Goal: Task Accomplishment & Management: Manage account settings

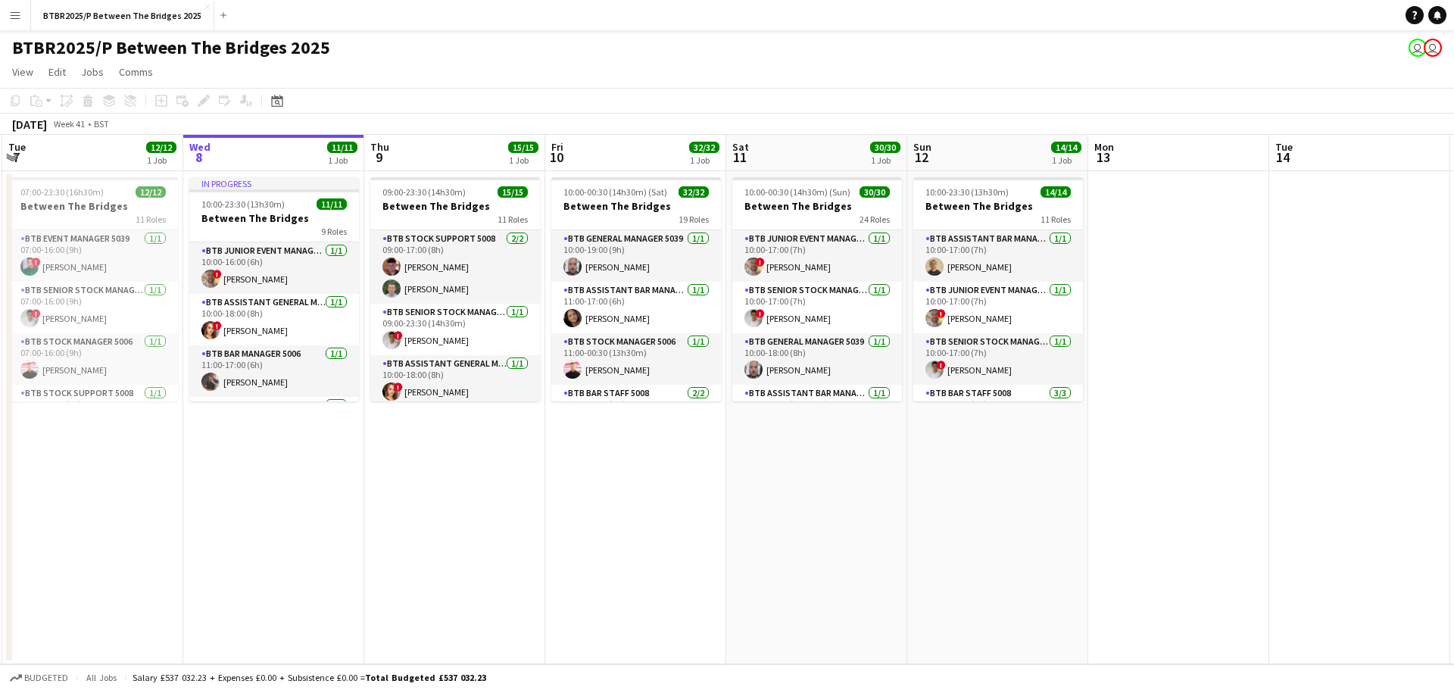
scroll to position [0, 384]
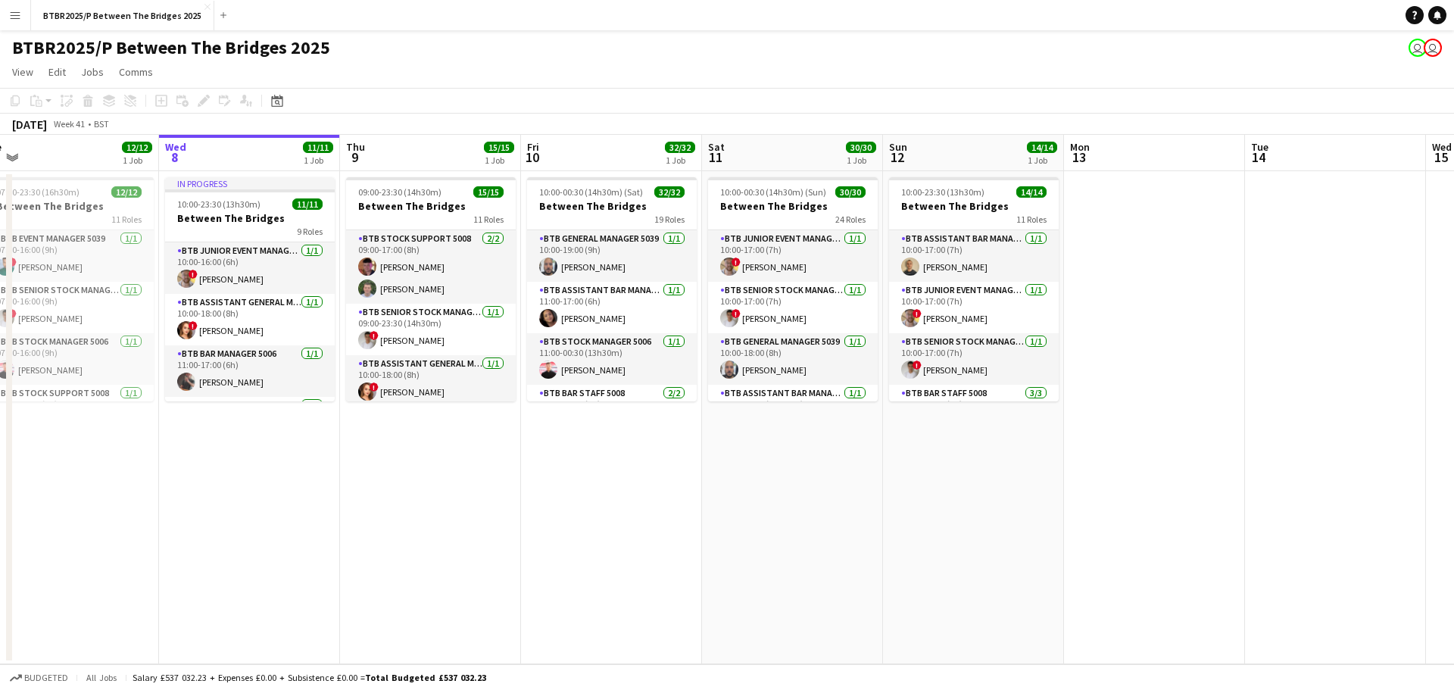
drag, startPoint x: 412, startPoint y: 466, endPoint x: 390, endPoint y: 463, distance: 22.2
click at [390, 463] on app-calendar-viewport "Sun 5 13/13 1 Job Mon 6 7/7 1 Job Tue 7 12/12 1 Job Wed 8 11/11 1 Job Thu 9 15/…" at bounding box center [727, 399] width 1454 height 529
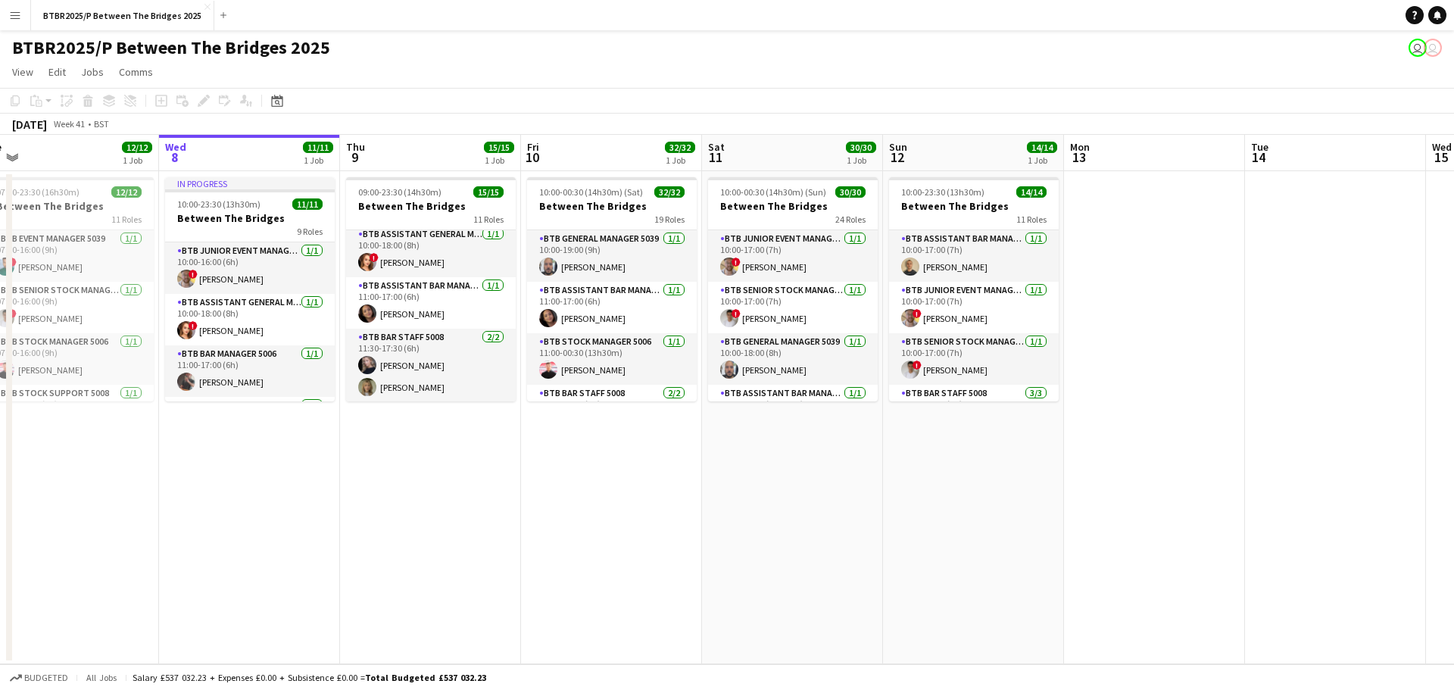
scroll to position [151, 0]
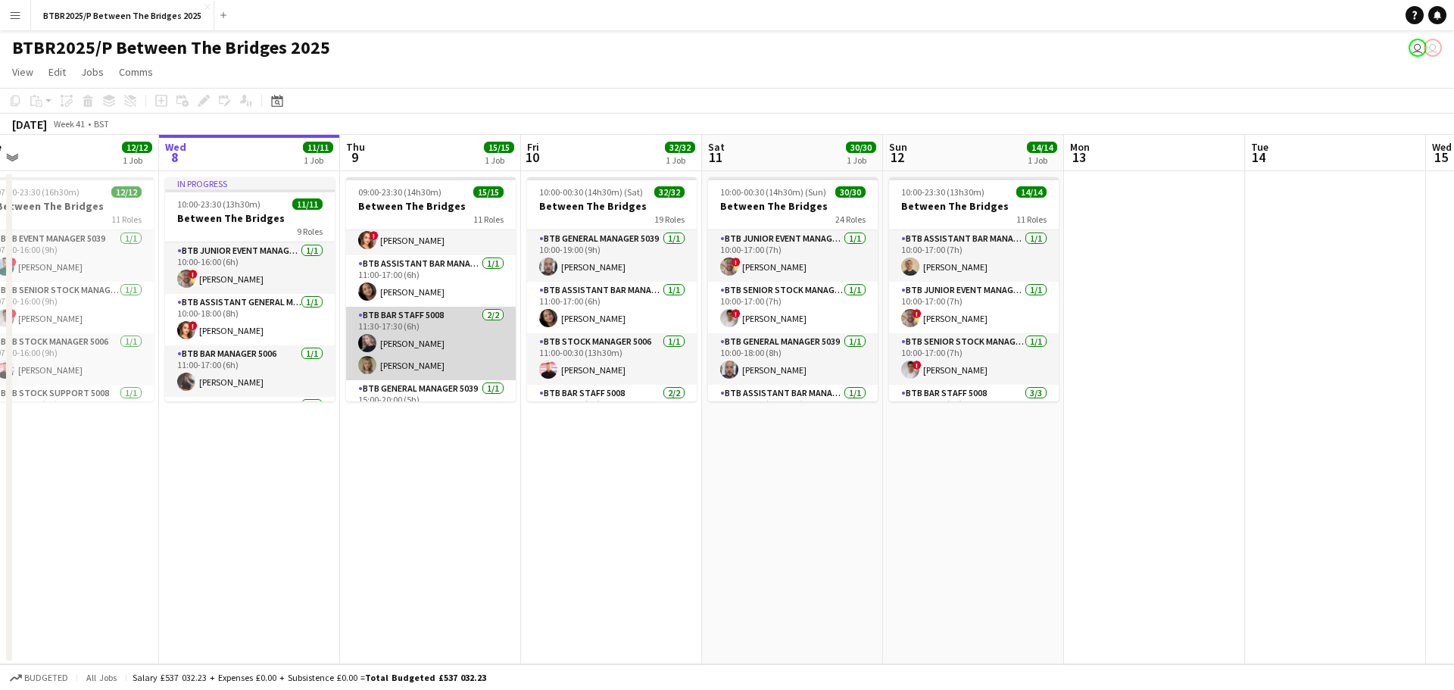
click at [407, 338] on app-card-role "BTB Bar Staff 5008 [DATE] 11:30-17:30 (6h) [PERSON_NAME] [PERSON_NAME]" at bounding box center [431, 343] width 170 height 73
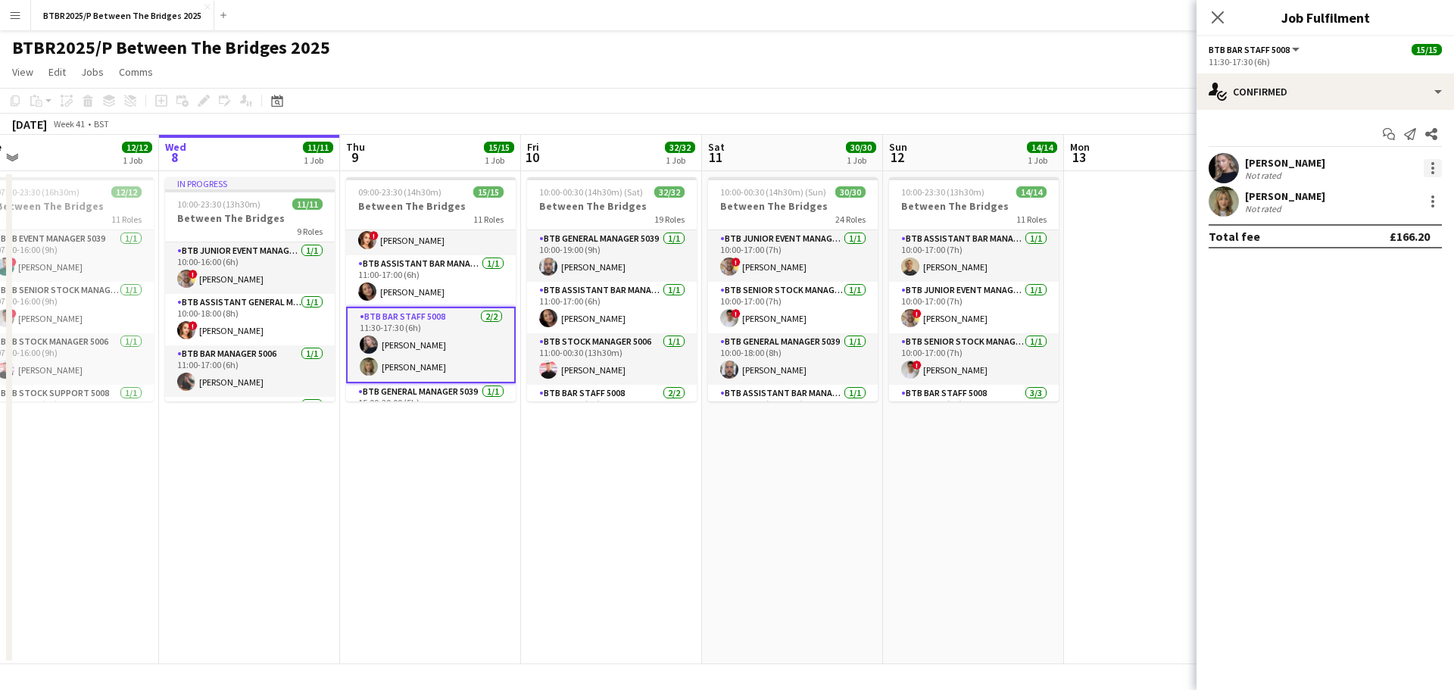
click at [1436, 173] on div at bounding box center [1433, 168] width 18 height 18
click at [1384, 343] on span "Remove" at bounding box center [1383, 342] width 94 height 14
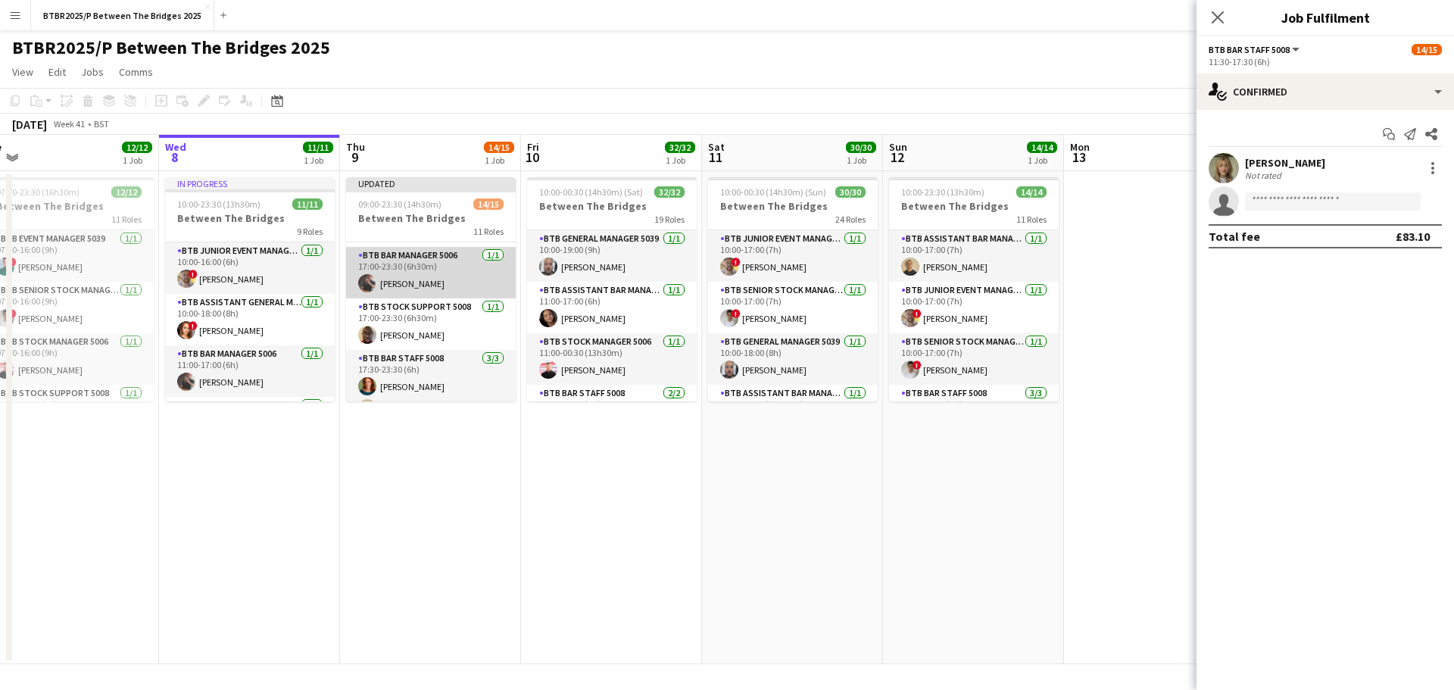
scroll to position [498, 0]
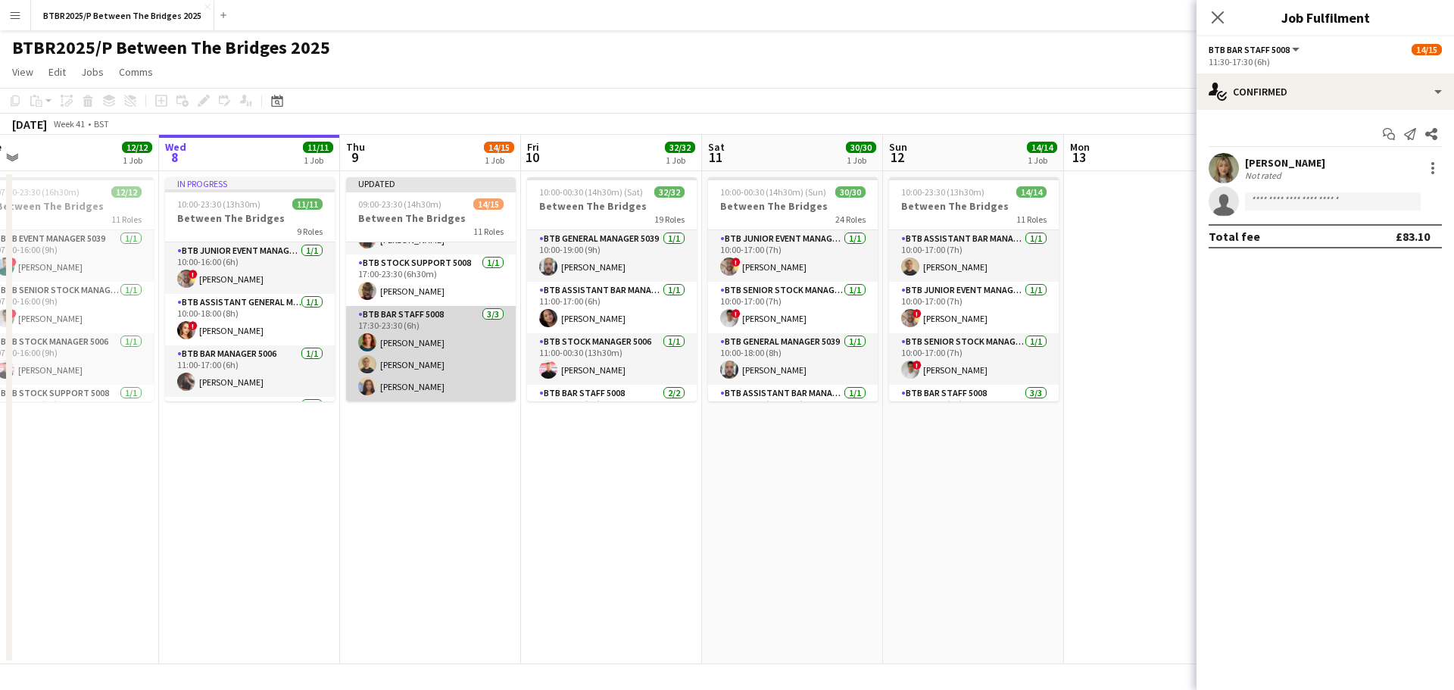
click at [421, 337] on app-card-role "BTB Bar Staff 5008 [DATE] 17:30-23:30 (6h) [PERSON_NAME] [PERSON_NAME] [PERSON_…" at bounding box center [431, 353] width 170 height 95
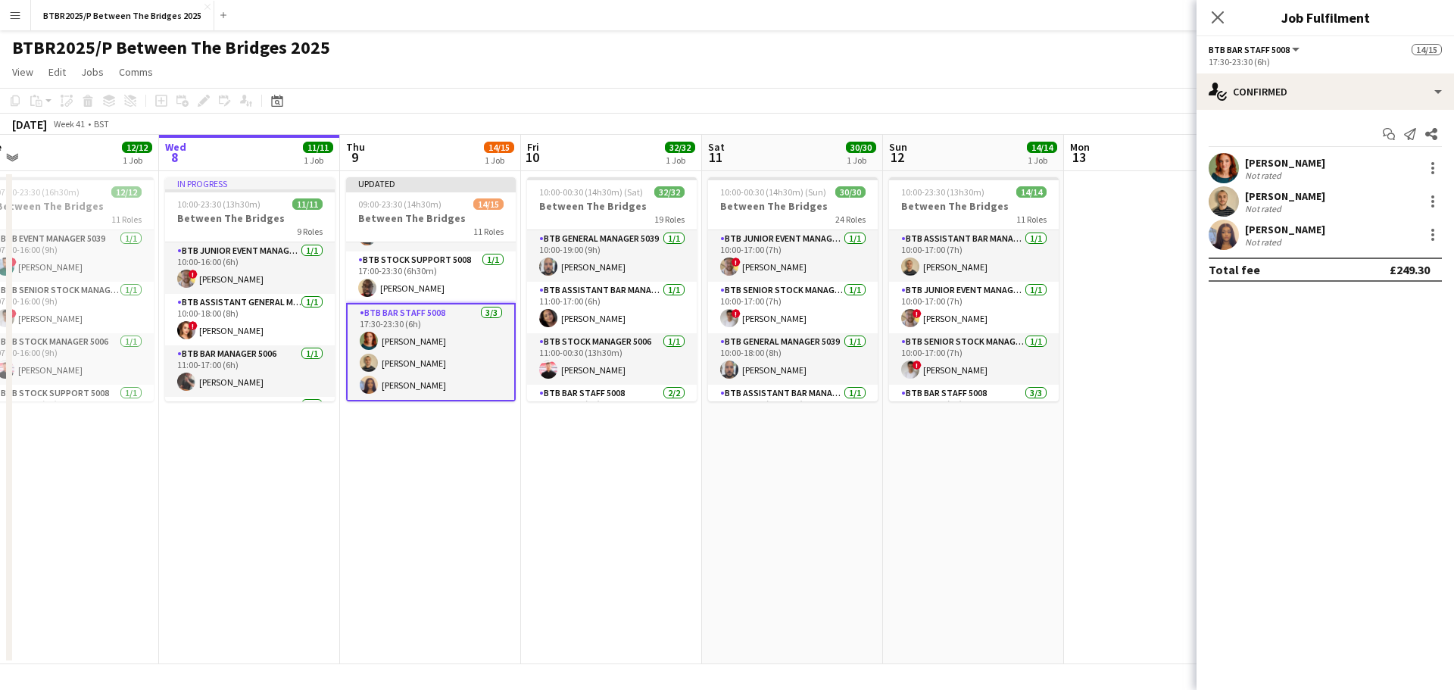
scroll to position [495, 0]
click at [1436, 164] on div at bounding box center [1433, 168] width 18 height 18
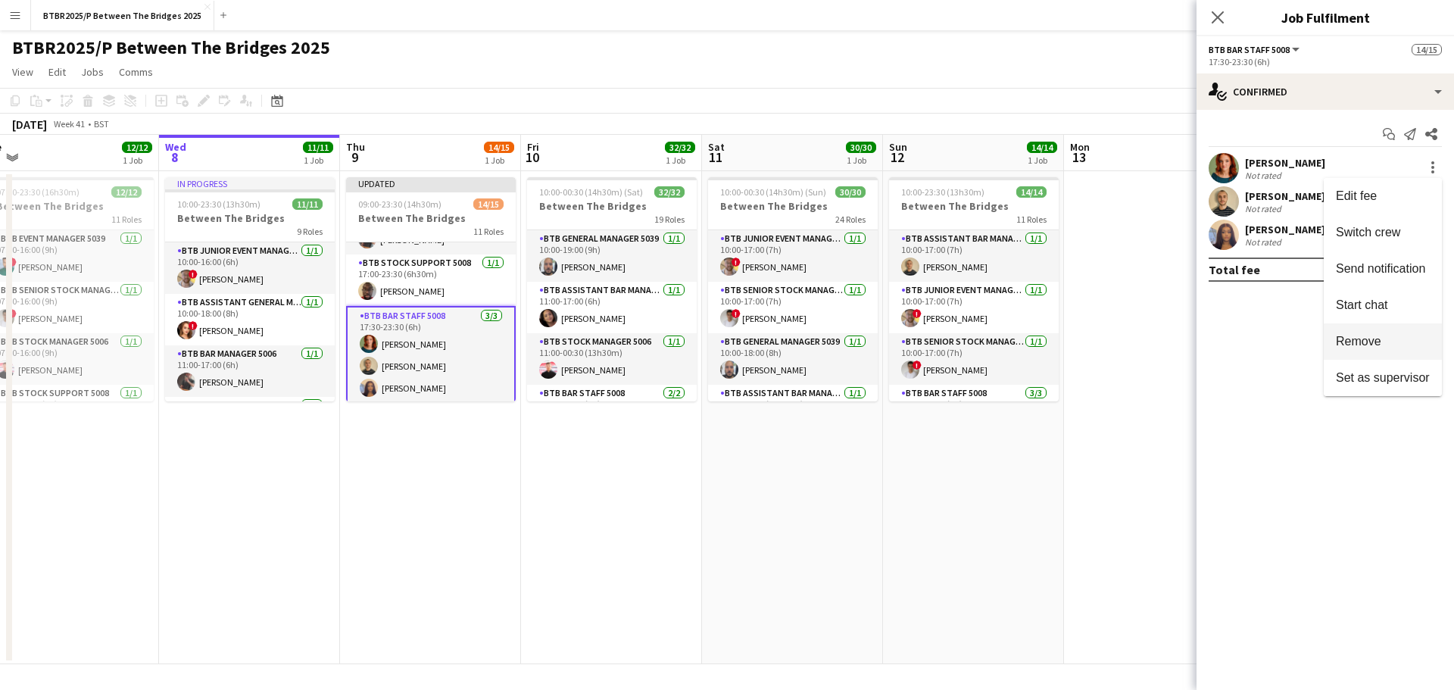
click at [1352, 338] on span "Remove" at bounding box center [1358, 341] width 45 height 13
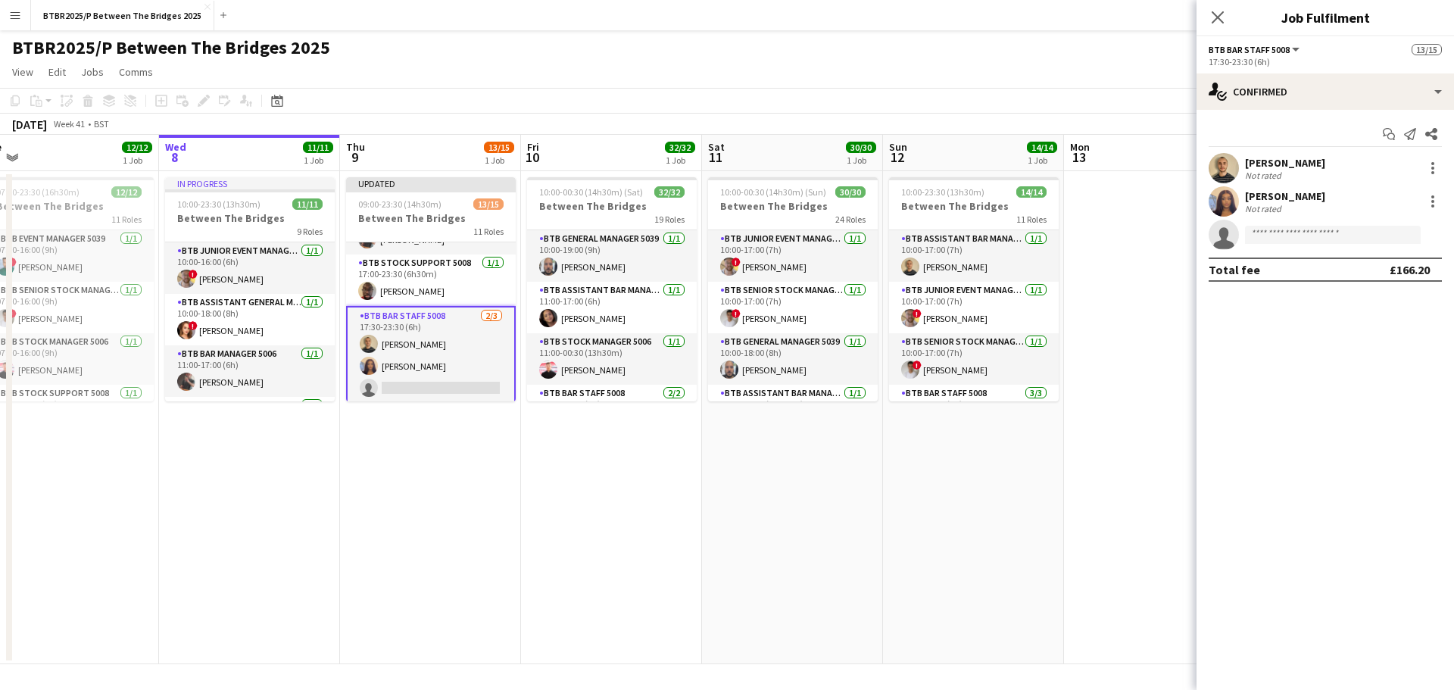
click at [1021, 56] on div "BTBR2025/P Between The Bridges 2025 user user" at bounding box center [727, 44] width 1454 height 29
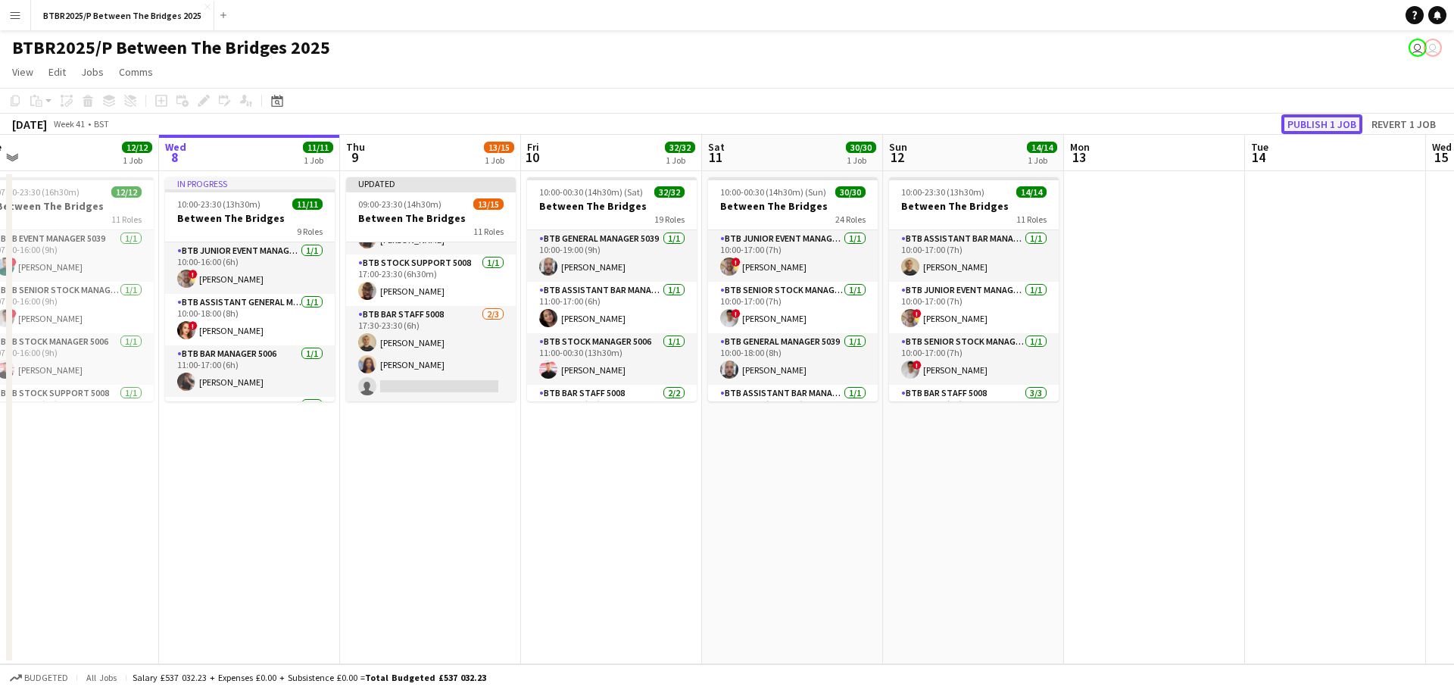
click at [1352, 126] on button "Publish 1 job" at bounding box center [1321, 124] width 81 height 20
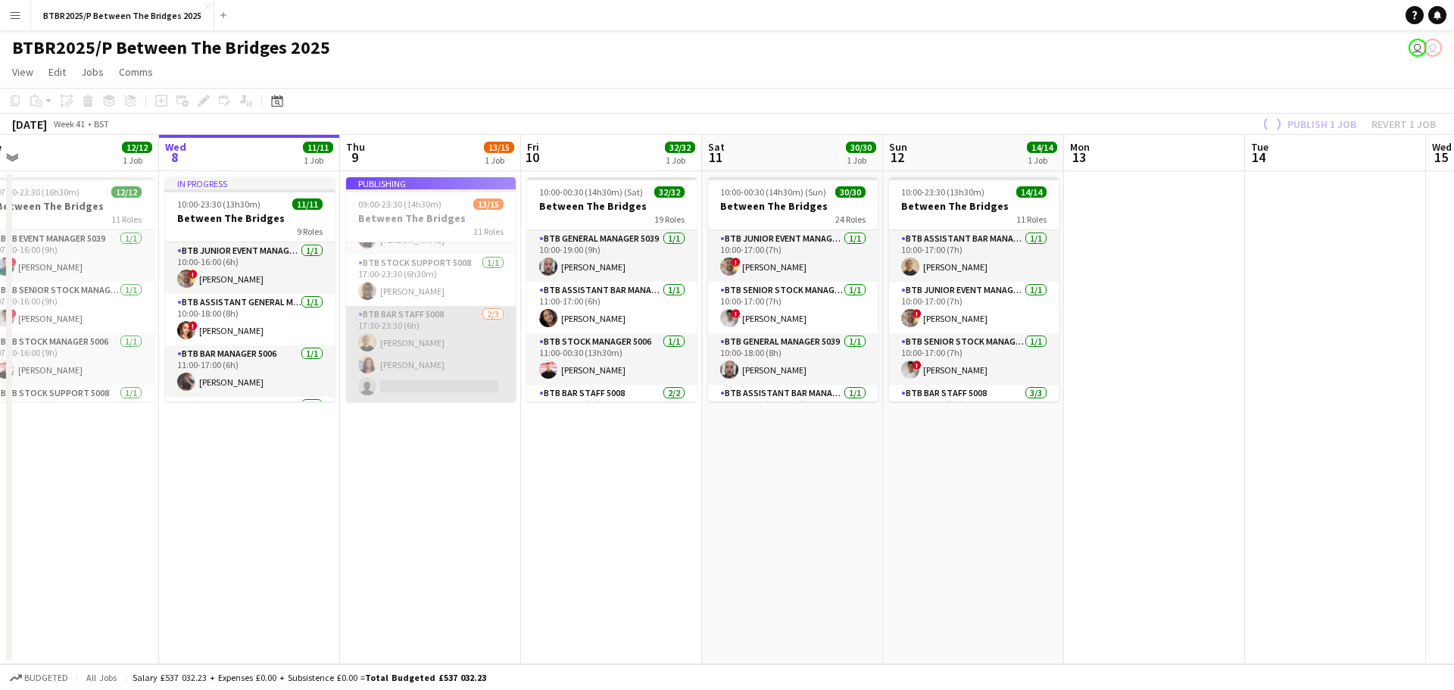
scroll to position [483, 0]
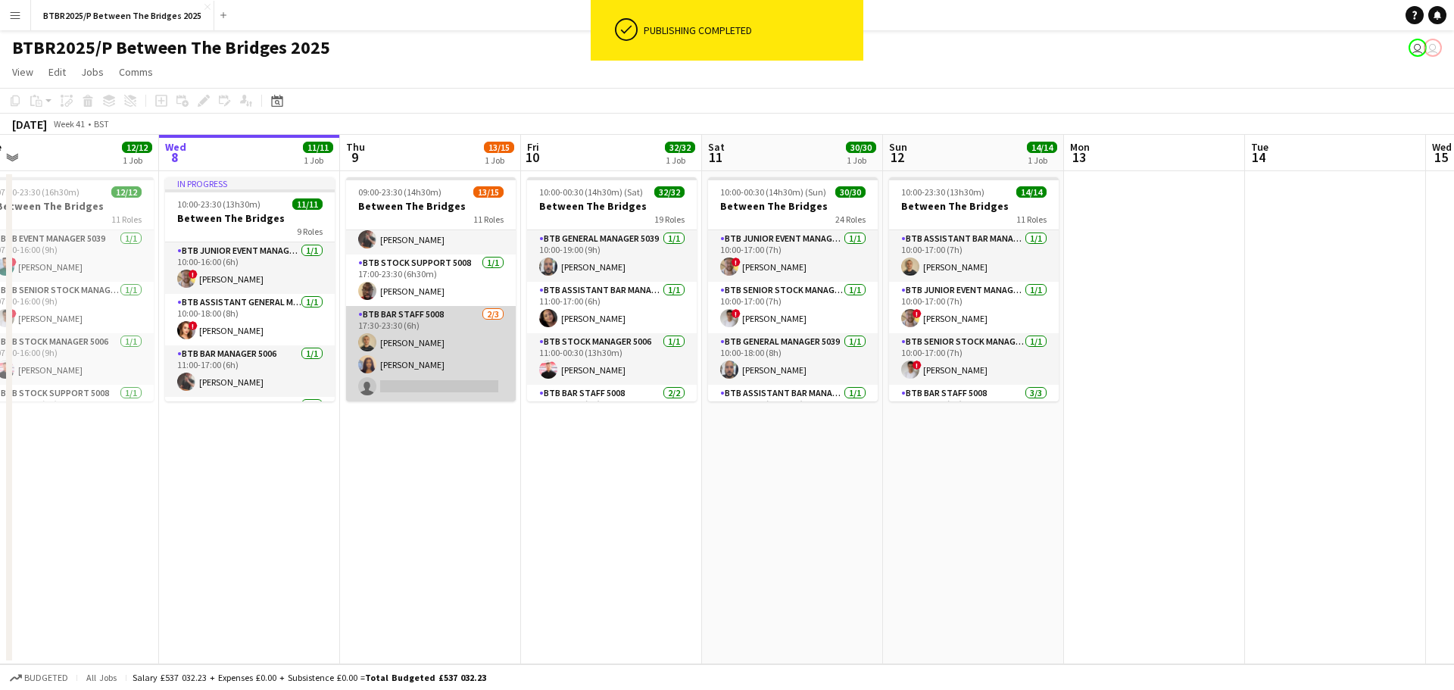
click at [437, 384] on app-card-role "BTB Bar Staff 5008 [DATE] 17:30-23:30 (6h) [PERSON_NAME] [PERSON_NAME] single-n…" at bounding box center [431, 353] width 170 height 95
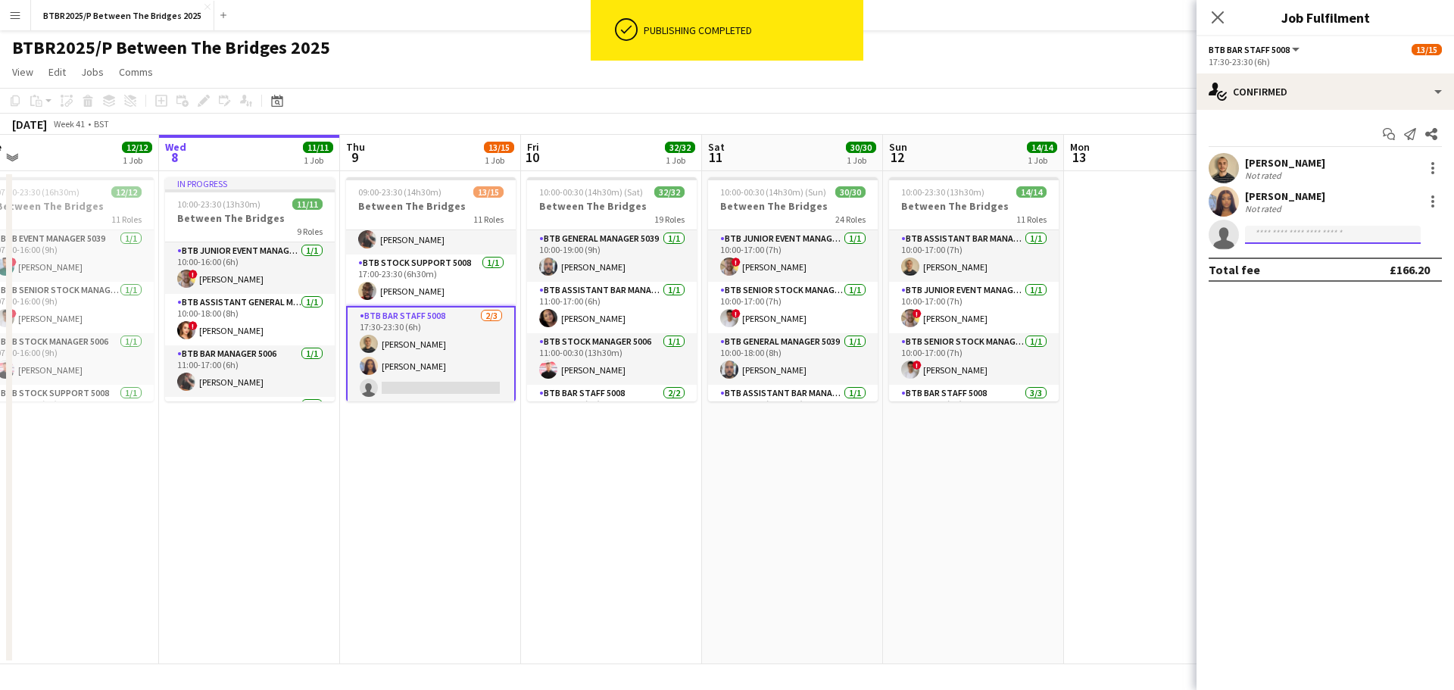
click at [1254, 229] on input at bounding box center [1333, 235] width 176 height 18
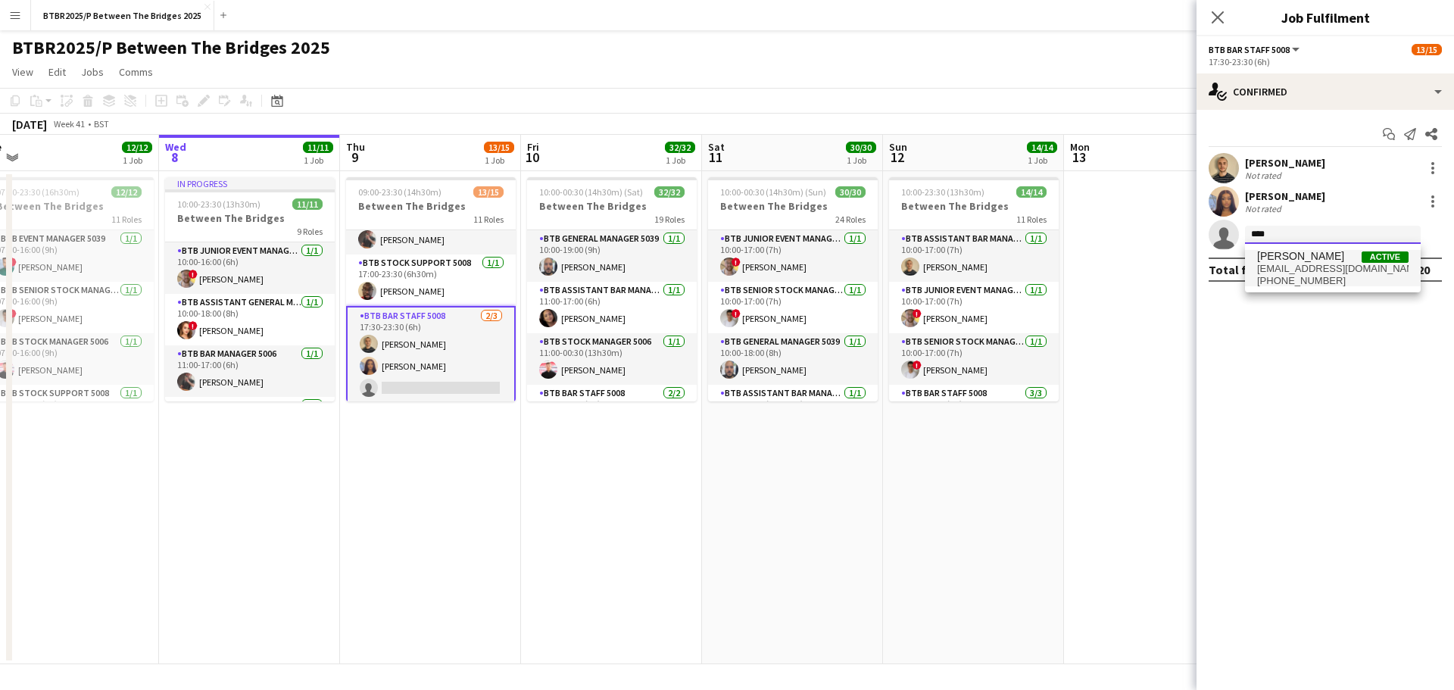
type input "****"
click at [1327, 266] on span "[EMAIL_ADDRESS][DOMAIN_NAME]" at bounding box center [1332, 269] width 151 height 12
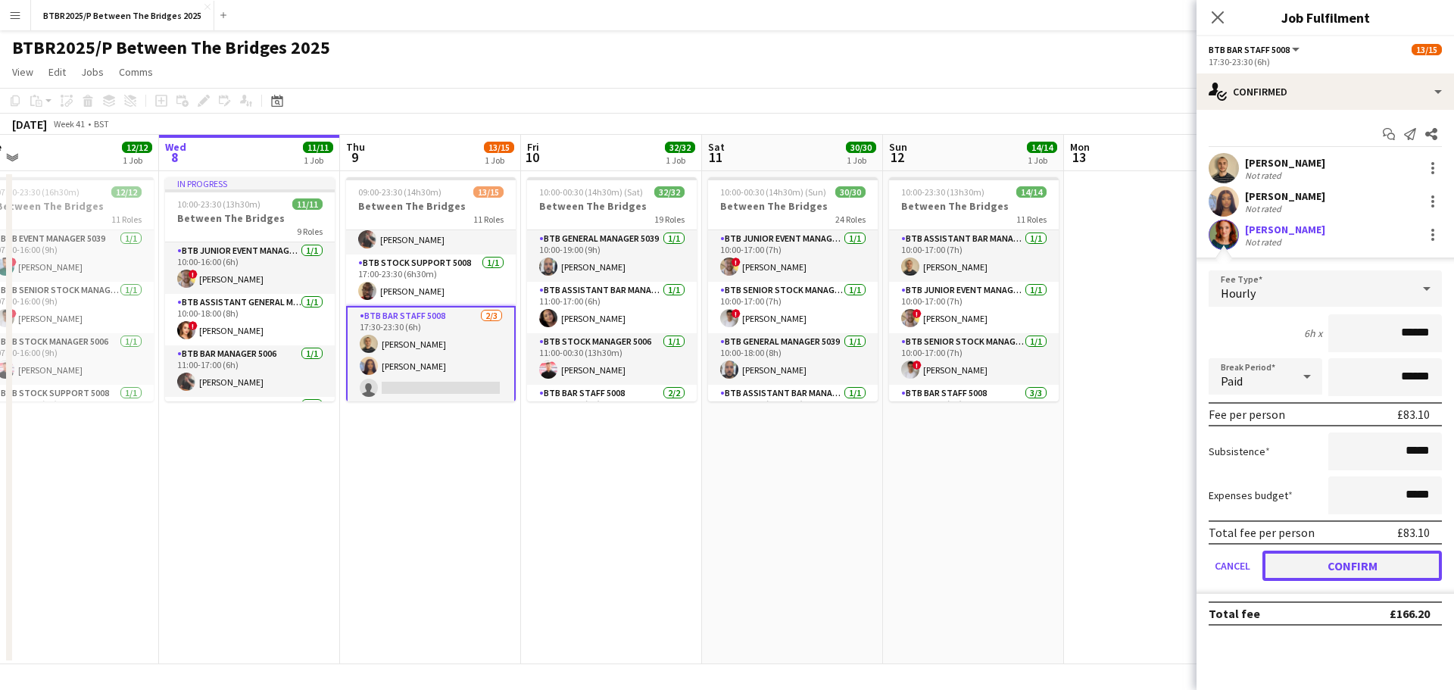
click at [1311, 554] on button "Confirm" at bounding box center [1351, 565] width 179 height 30
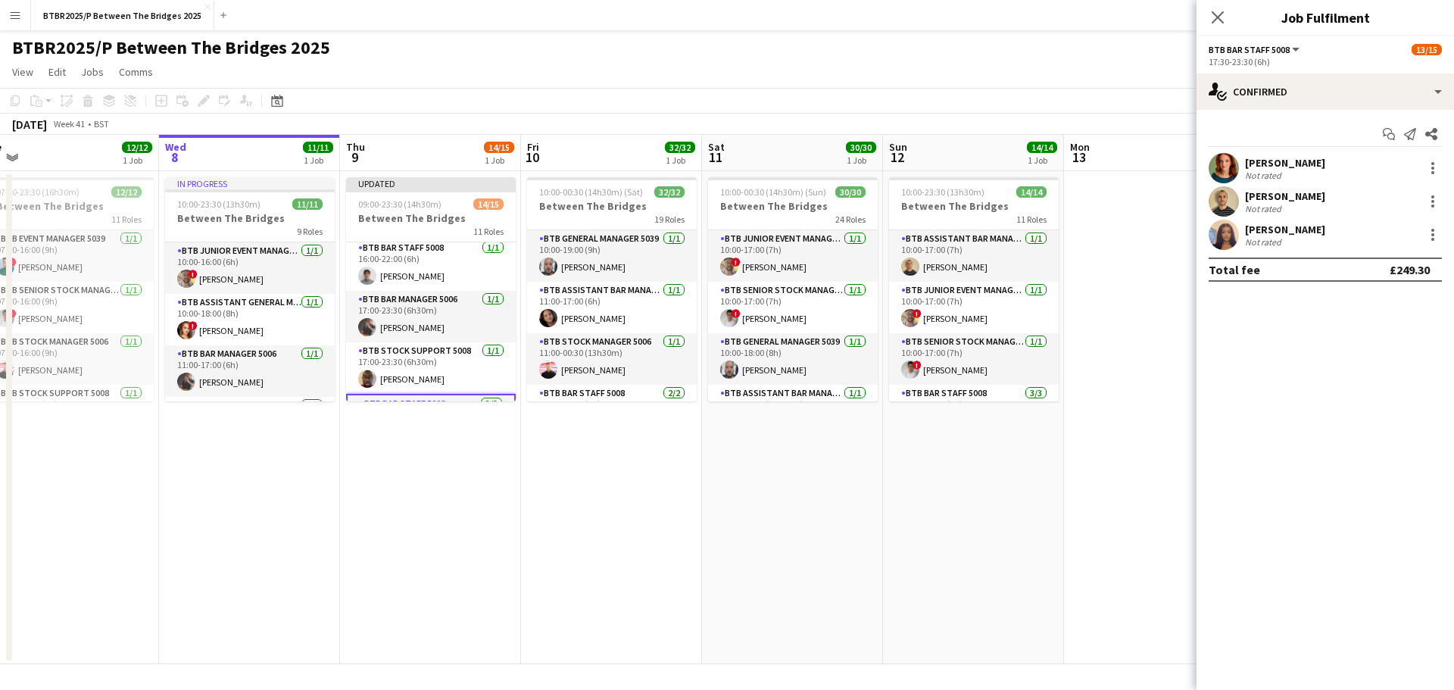
scroll to position [498, 0]
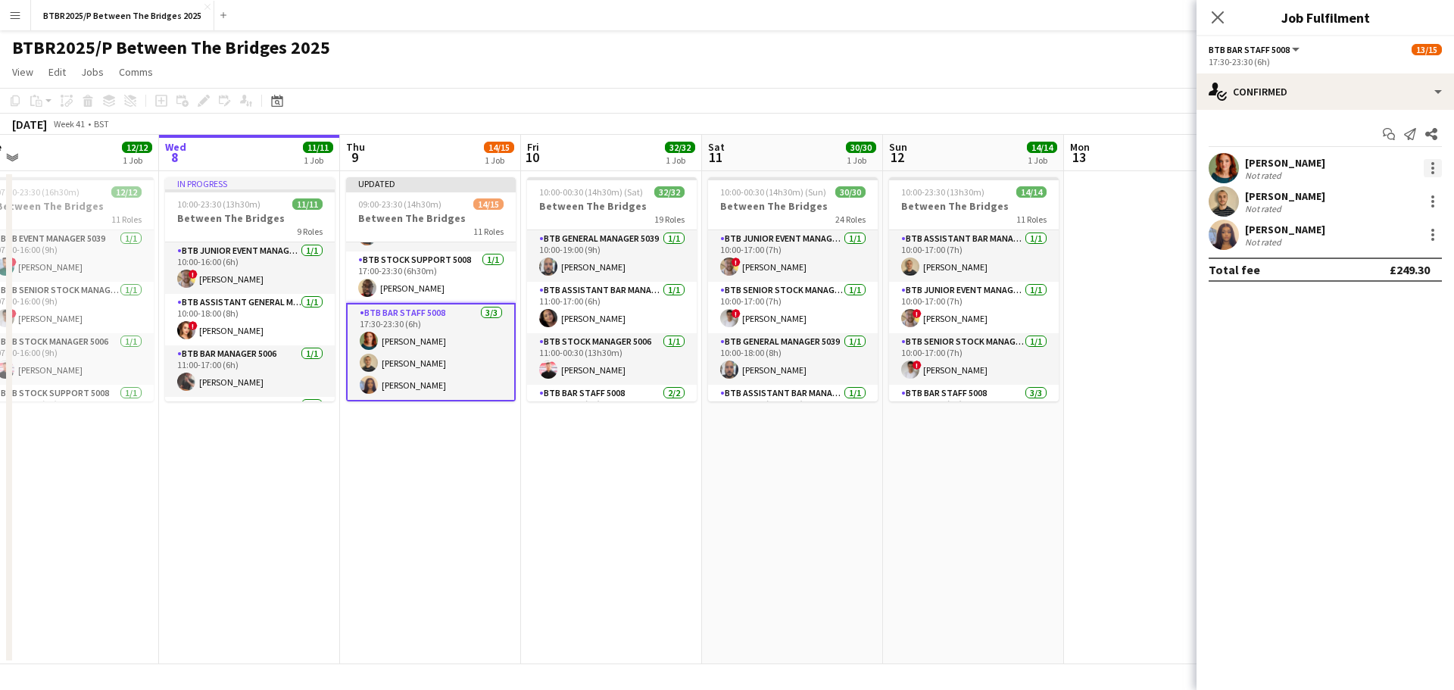
click at [1440, 165] on div at bounding box center [1433, 168] width 18 height 18
click at [1346, 345] on span "Remove" at bounding box center [1358, 341] width 45 height 13
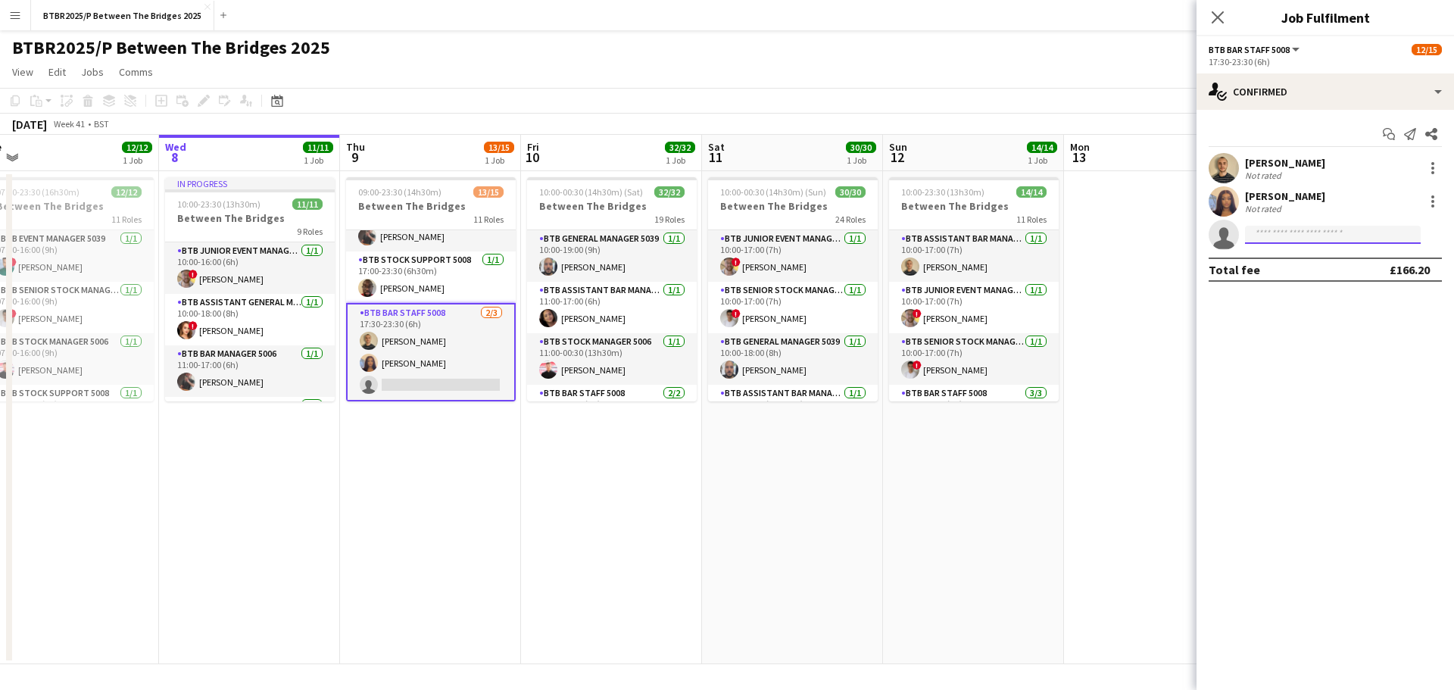
click at [1301, 237] on input at bounding box center [1333, 235] width 176 height 18
type input "******"
click at [1294, 270] on span "[PERSON_NAME][EMAIL_ADDRESS][DOMAIN_NAME]" at bounding box center [1332, 269] width 151 height 12
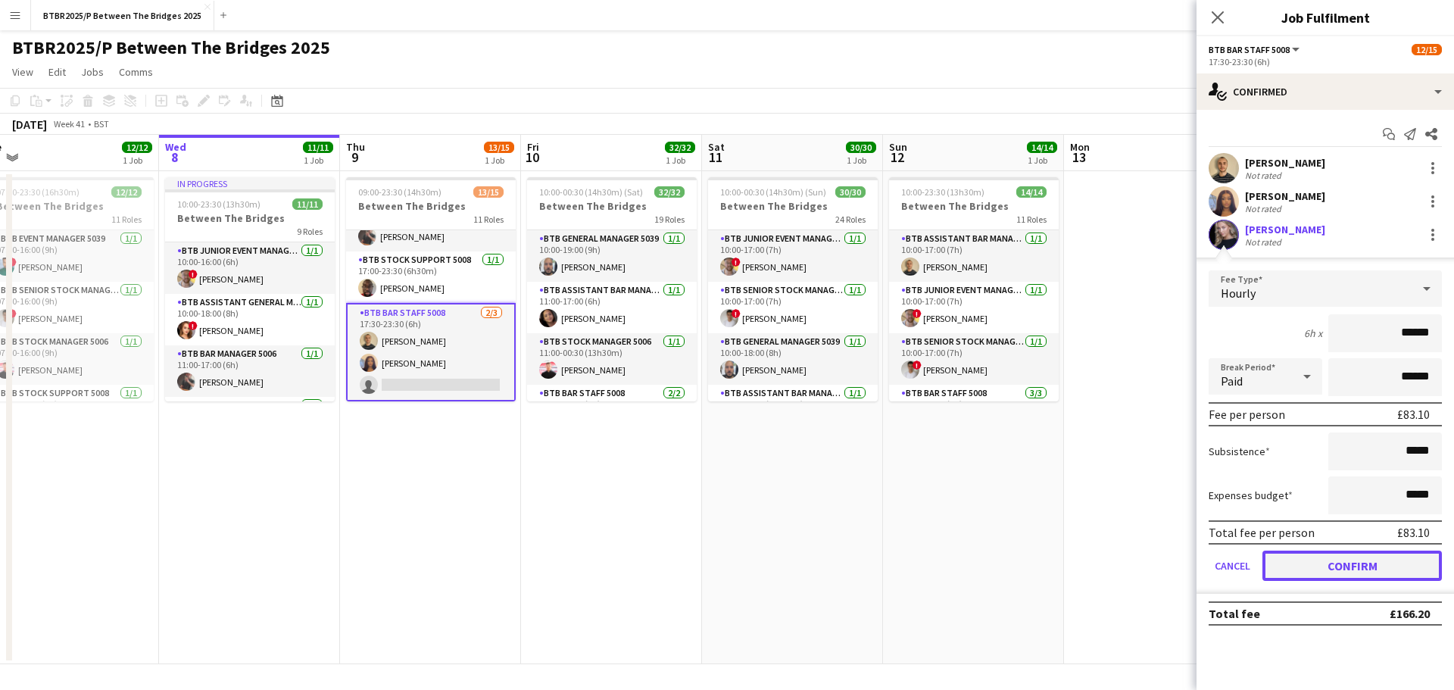
click at [1281, 569] on button "Confirm" at bounding box center [1351, 565] width 179 height 30
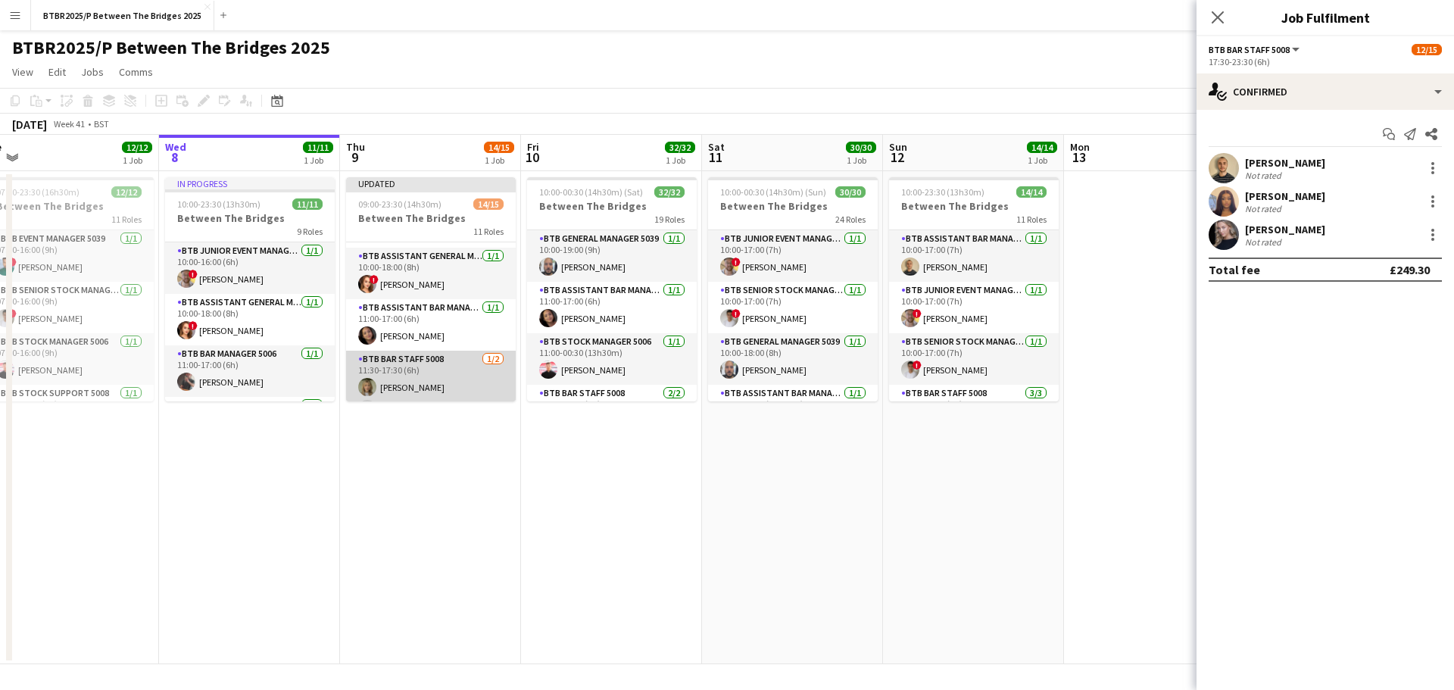
scroll to position [195, 0]
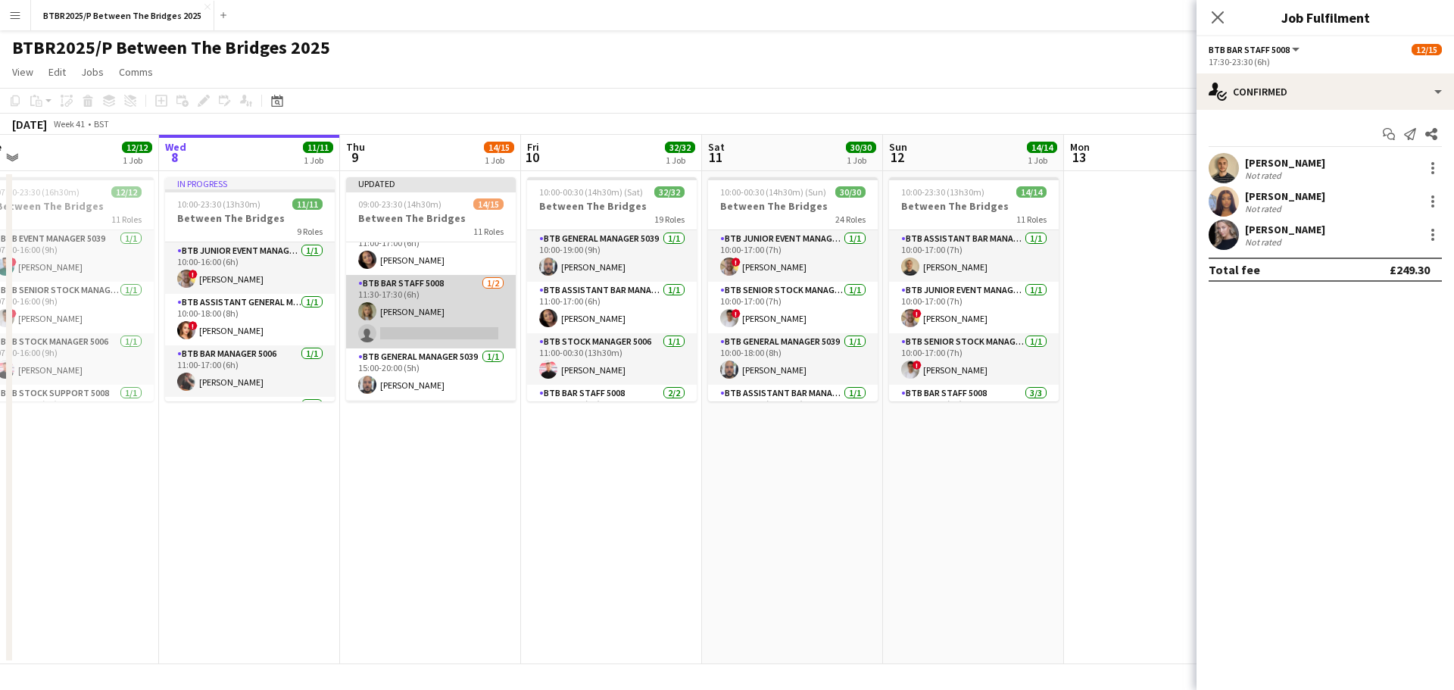
click at [407, 317] on app-card-role "BTB Bar Staff 5008 [DATE] 11:30-17:30 (6h) [PERSON_NAME] single-neutral-actions" at bounding box center [431, 311] width 170 height 73
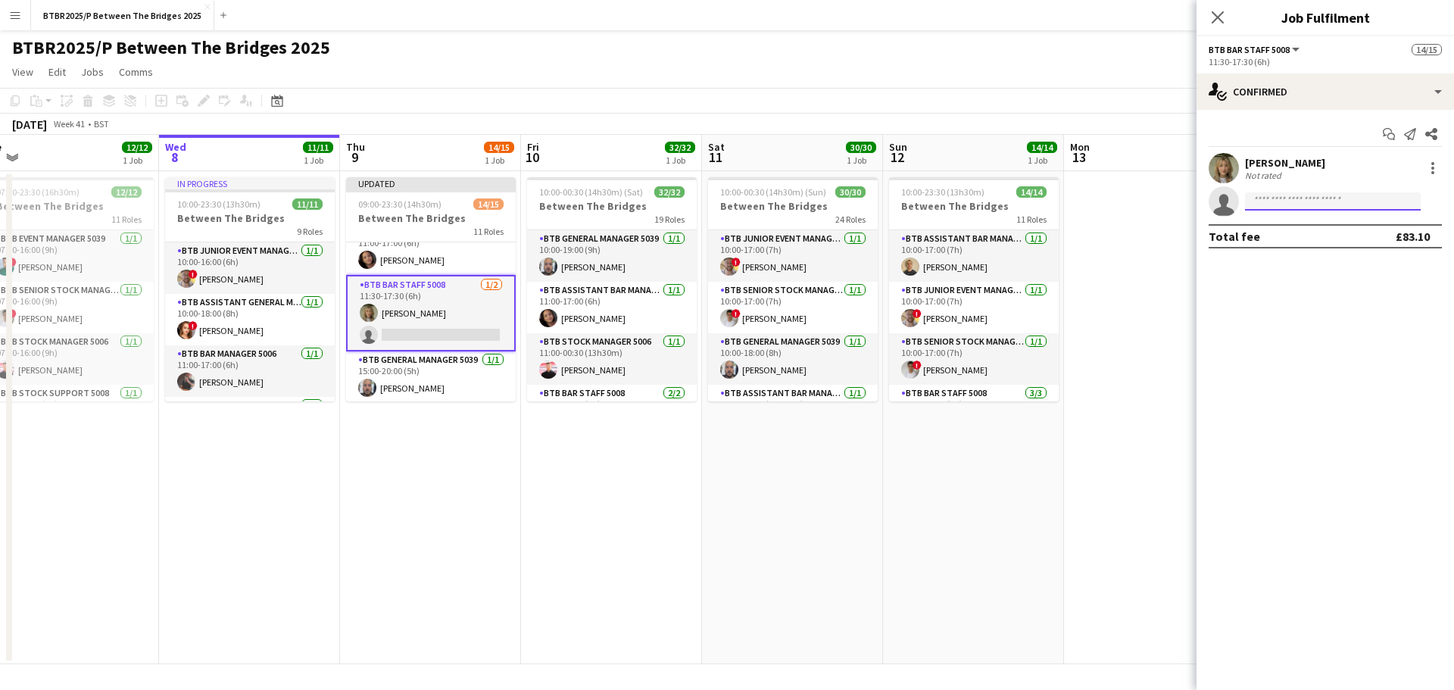
click at [1293, 198] on input at bounding box center [1333, 201] width 176 height 18
type input "****"
click at [1284, 225] on span "[PERSON_NAME]" at bounding box center [1300, 223] width 87 height 13
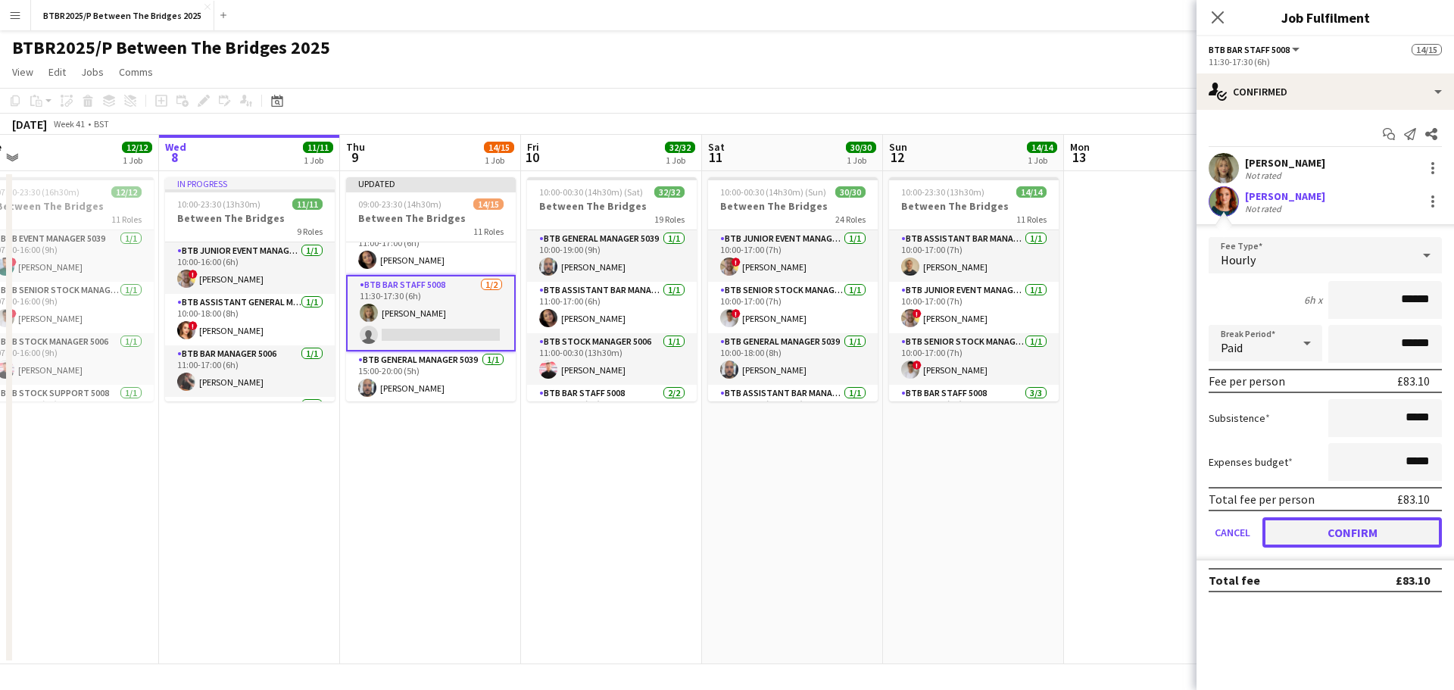
click at [1298, 536] on button "Confirm" at bounding box center [1351, 532] width 179 height 30
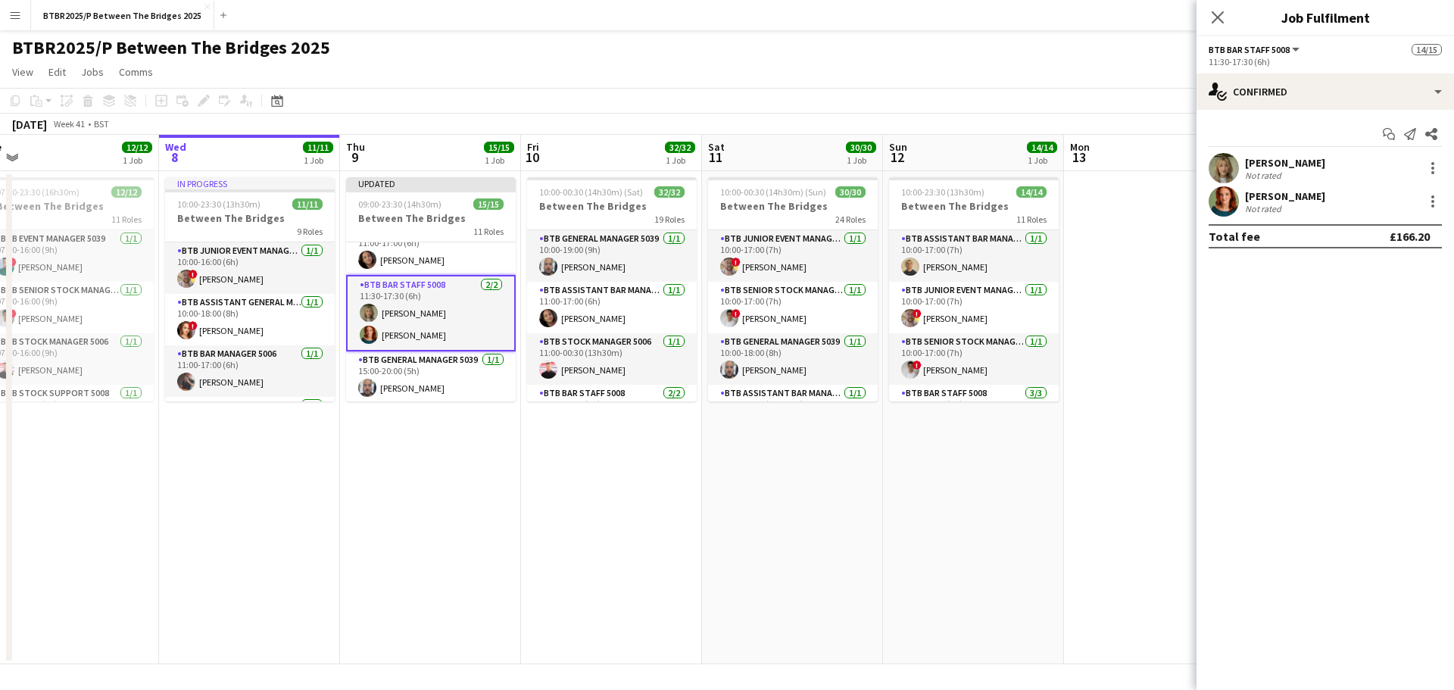
click at [938, 48] on div "BTBR2025/P Between The Bridges 2025 user user" at bounding box center [727, 44] width 1454 height 29
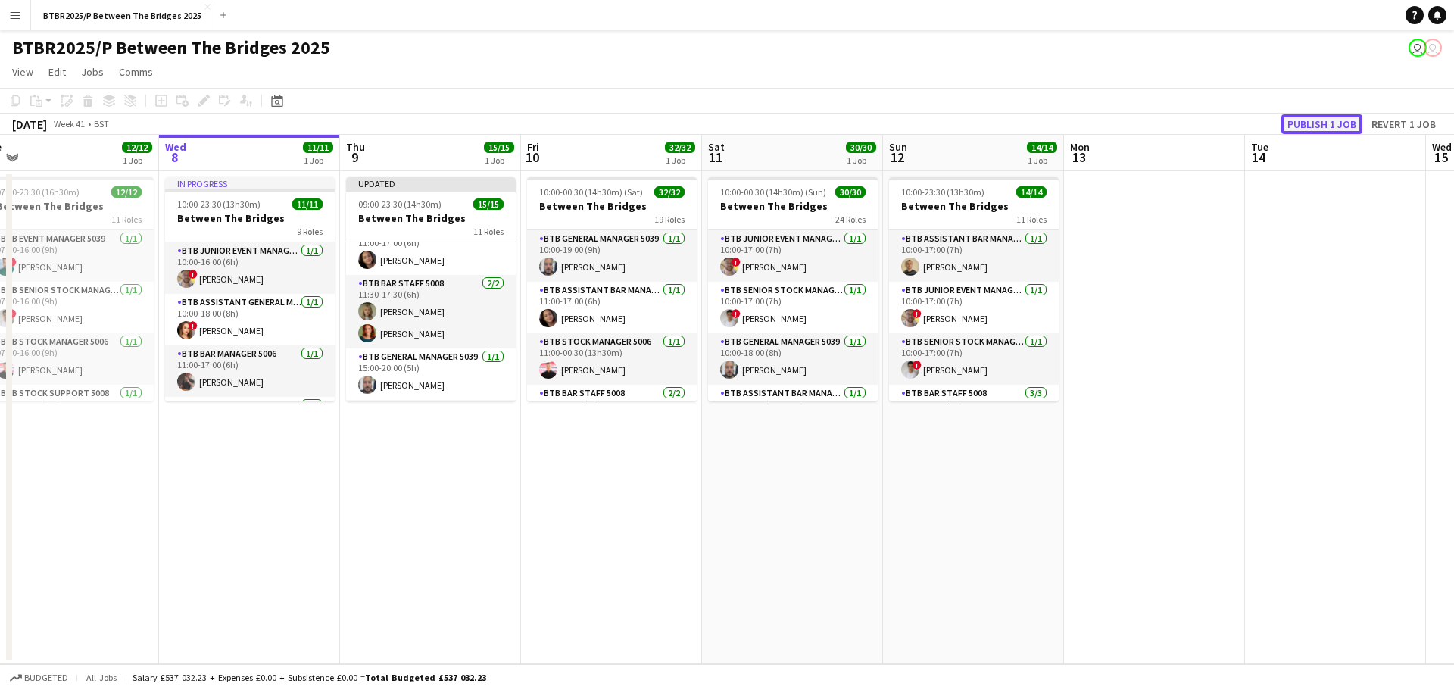
click at [1310, 122] on button "Publish 1 job" at bounding box center [1321, 124] width 81 height 20
